Goal: Transaction & Acquisition: Purchase product/service

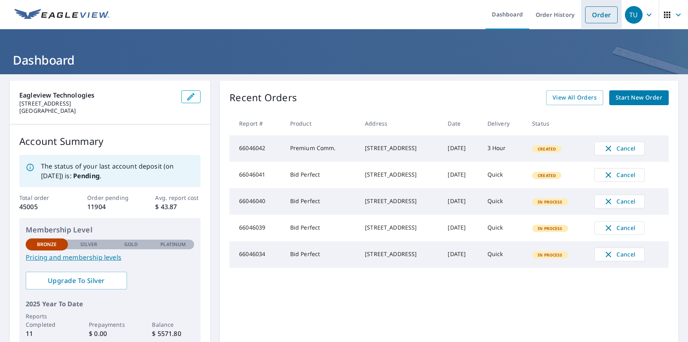
click at [595, 14] on link "Order" at bounding box center [601, 14] width 33 height 17
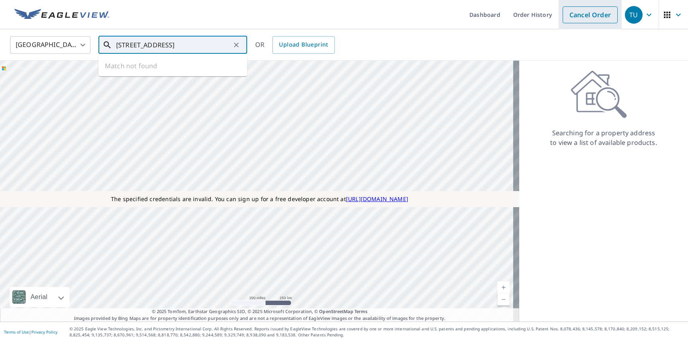
type input "471 Paddington Dr, Kyle, TX 78640, USA"
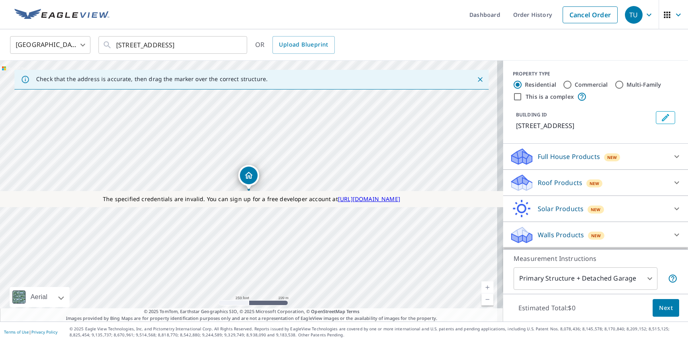
click at [627, 14] on div "TU" at bounding box center [634, 15] width 18 height 18
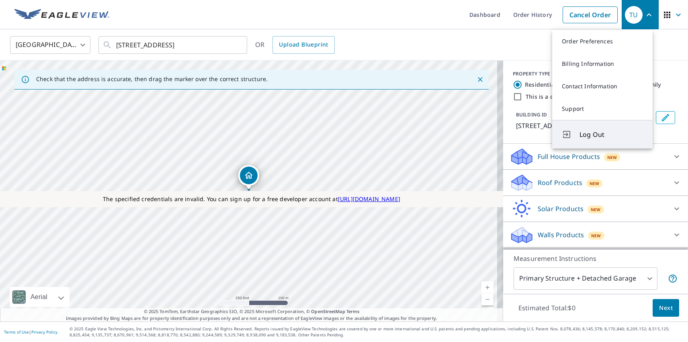
click at [611, 135] on span "Log Out" at bounding box center [610, 135] width 63 height 10
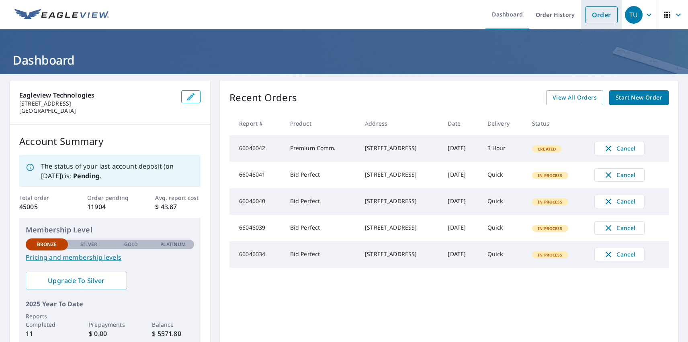
click at [595, 14] on link "Order" at bounding box center [601, 14] width 33 height 17
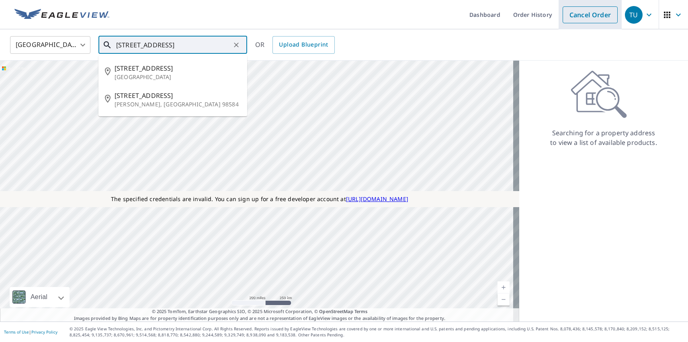
type input "151 Picadilly Dr"
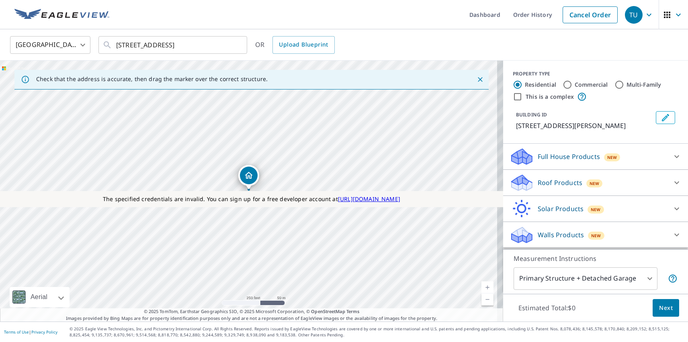
click at [627, 14] on div "TU" at bounding box center [634, 15] width 18 height 18
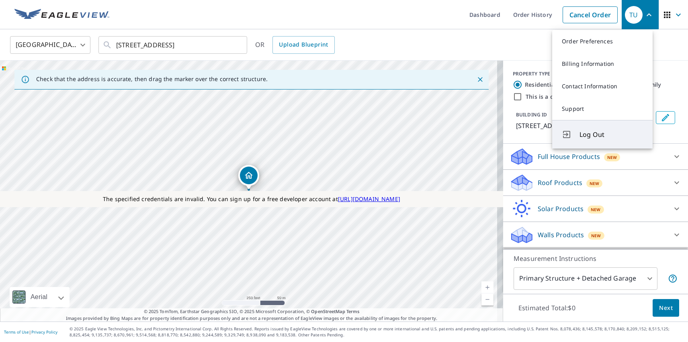
click at [611, 135] on span "Log Out" at bounding box center [610, 135] width 63 height 10
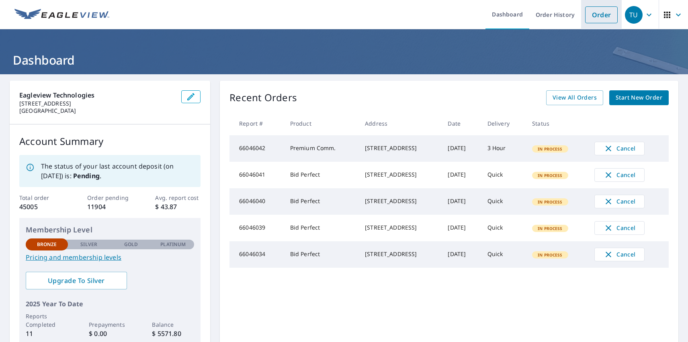
click at [595, 14] on link "Order" at bounding box center [601, 14] width 33 height 17
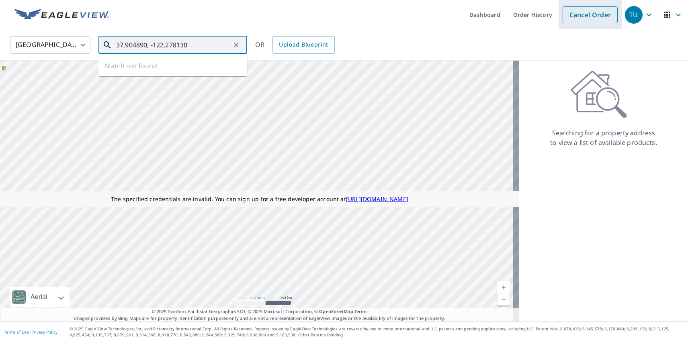
type input "37.904890, -122.278130"
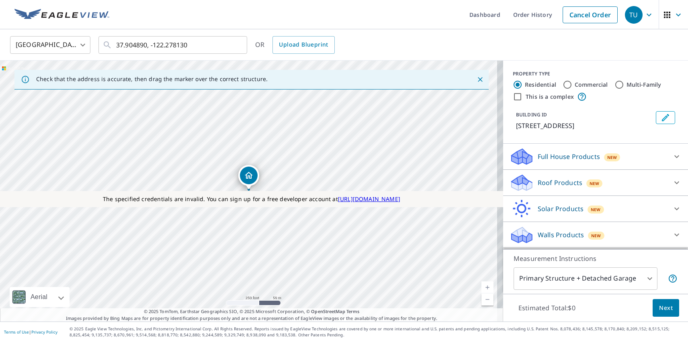
click at [627, 14] on div "TU" at bounding box center [634, 15] width 18 height 18
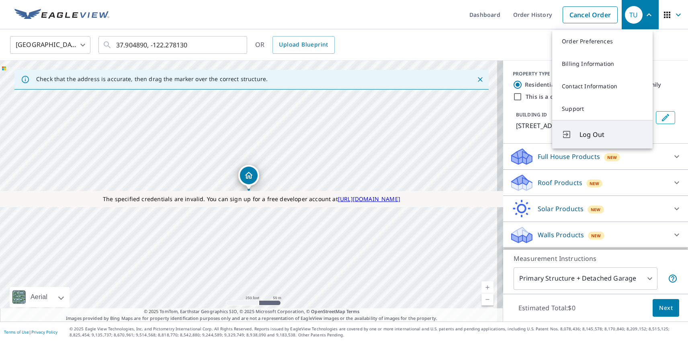
click at [611, 135] on span "Log Out" at bounding box center [610, 135] width 63 height 10
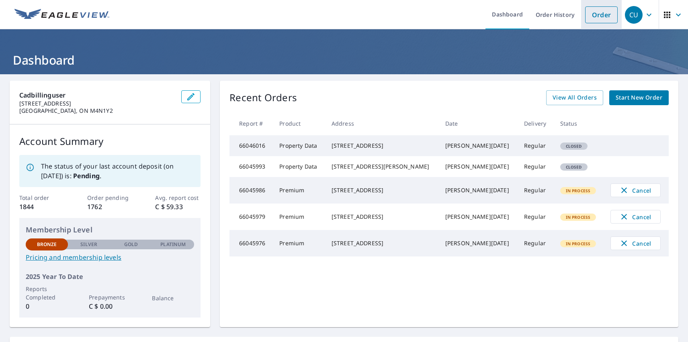
click at [595, 14] on link "Order" at bounding box center [601, 14] width 33 height 17
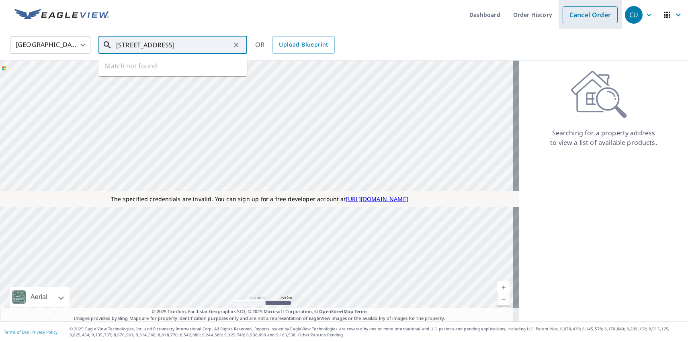
type input "359 Palaugaa, Iqaluit, NU X0A 0H0, Canada"
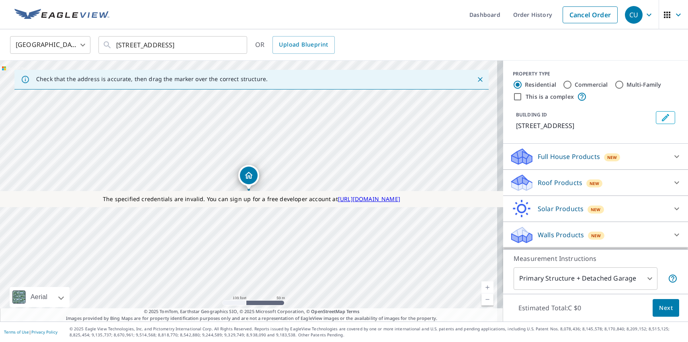
click at [627, 14] on div "CU" at bounding box center [634, 15] width 18 height 18
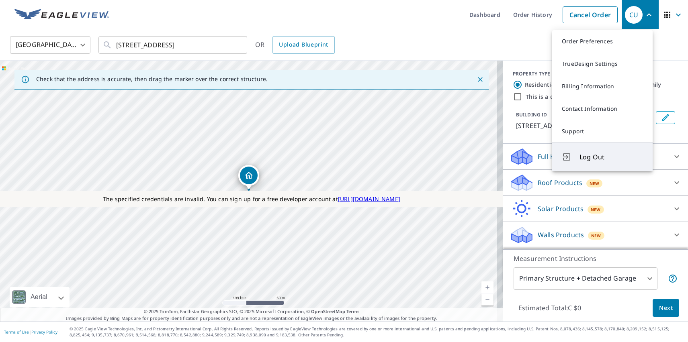
click at [611, 157] on span "Log Out" at bounding box center [610, 157] width 63 height 10
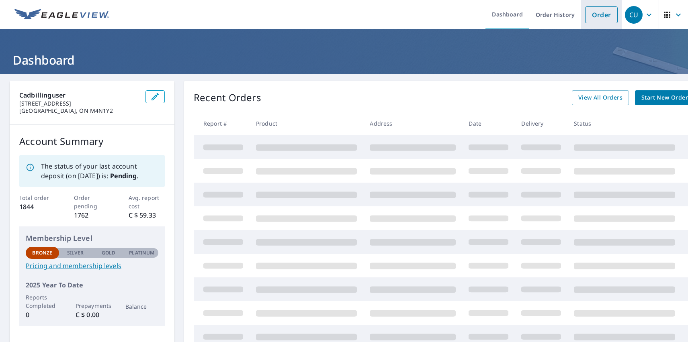
click at [595, 14] on link "Order" at bounding box center [601, 14] width 33 height 17
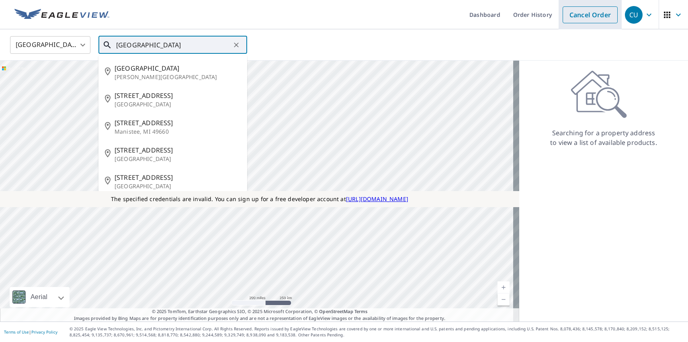
type input "3863 Parkdale"
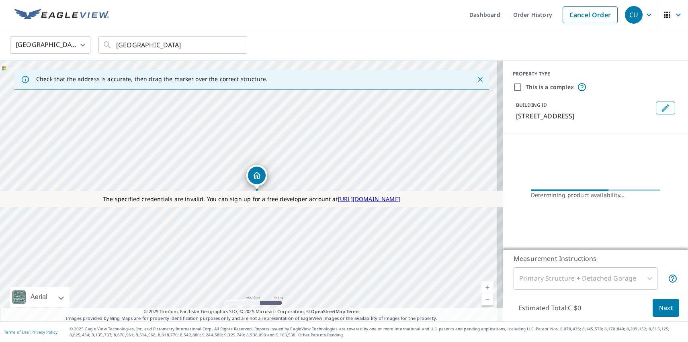
click at [627, 14] on div "CU" at bounding box center [634, 15] width 18 height 18
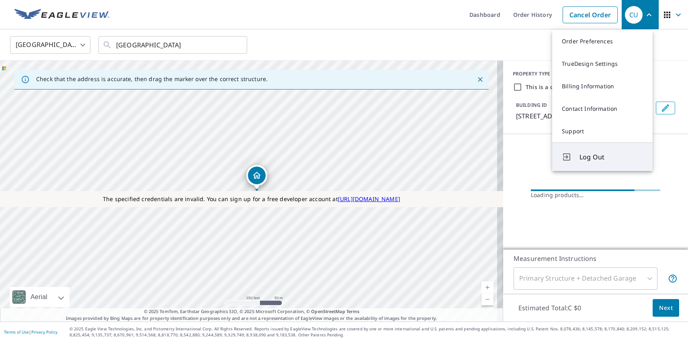
click at [611, 157] on span "Log Out" at bounding box center [610, 157] width 63 height 10
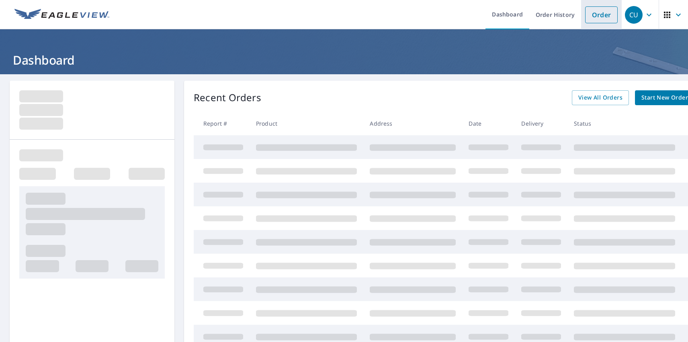
click at [595, 14] on link "Order" at bounding box center [601, 14] width 33 height 17
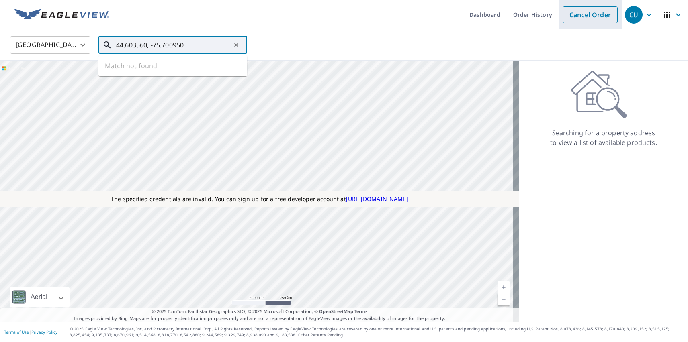
type input "44.603560, -75.700950"
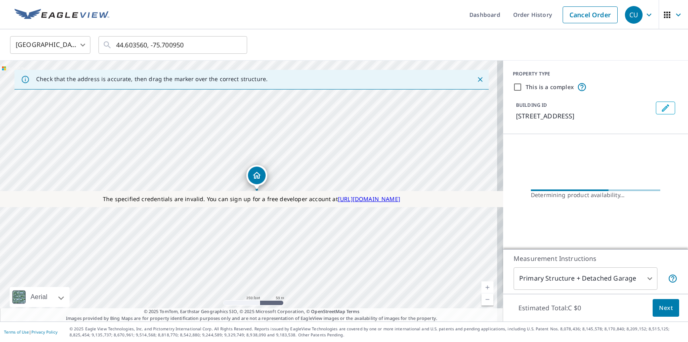
click at [627, 14] on div "CU" at bounding box center [634, 15] width 18 height 18
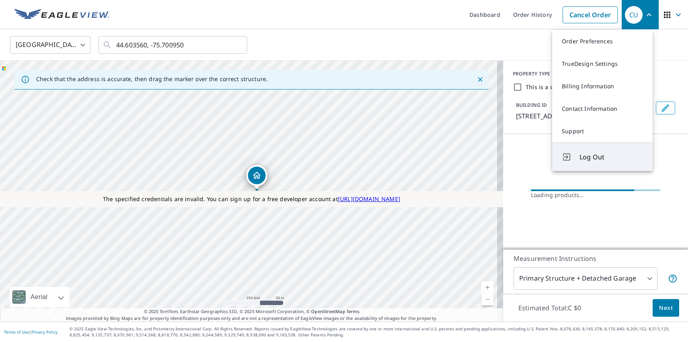
click at [611, 157] on span "Log Out" at bounding box center [610, 157] width 63 height 10
